Goal: Book appointment/travel/reservation

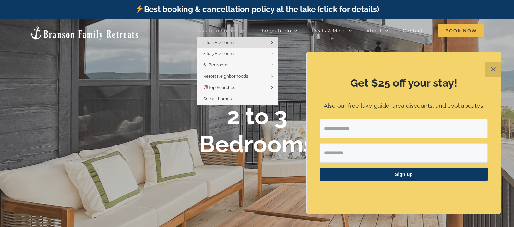
click at [233, 28] on span "Vacation homes" at bounding box center [217, 30] width 41 height 5
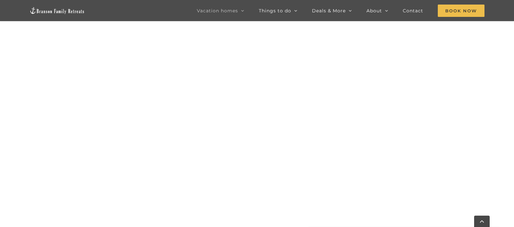
scroll to position [714, 0]
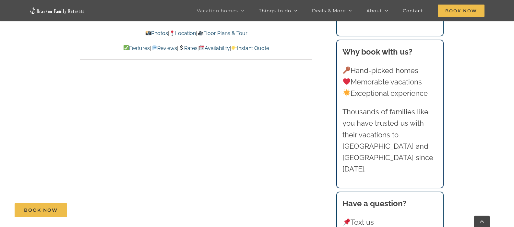
scroll to position [2984, 0]
click at [472, 9] on span "Book Now" at bounding box center [461, 11] width 47 height 12
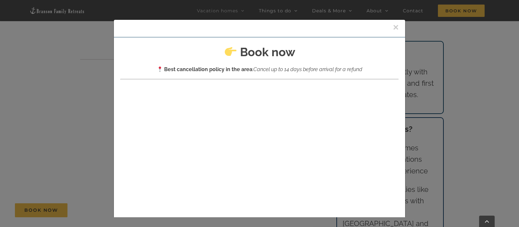
click at [393, 27] on button "×" at bounding box center [396, 27] width 6 height 10
